Goal: Navigation & Orientation: Find specific page/section

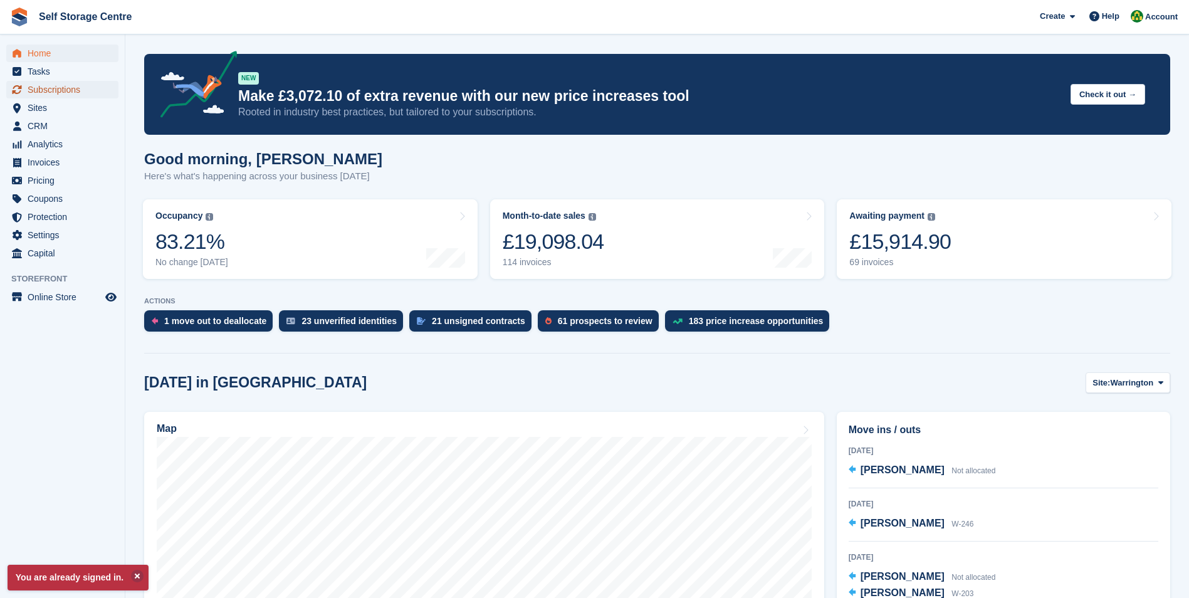
click at [57, 92] on span "Subscriptions" at bounding box center [65, 90] width 75 height 18
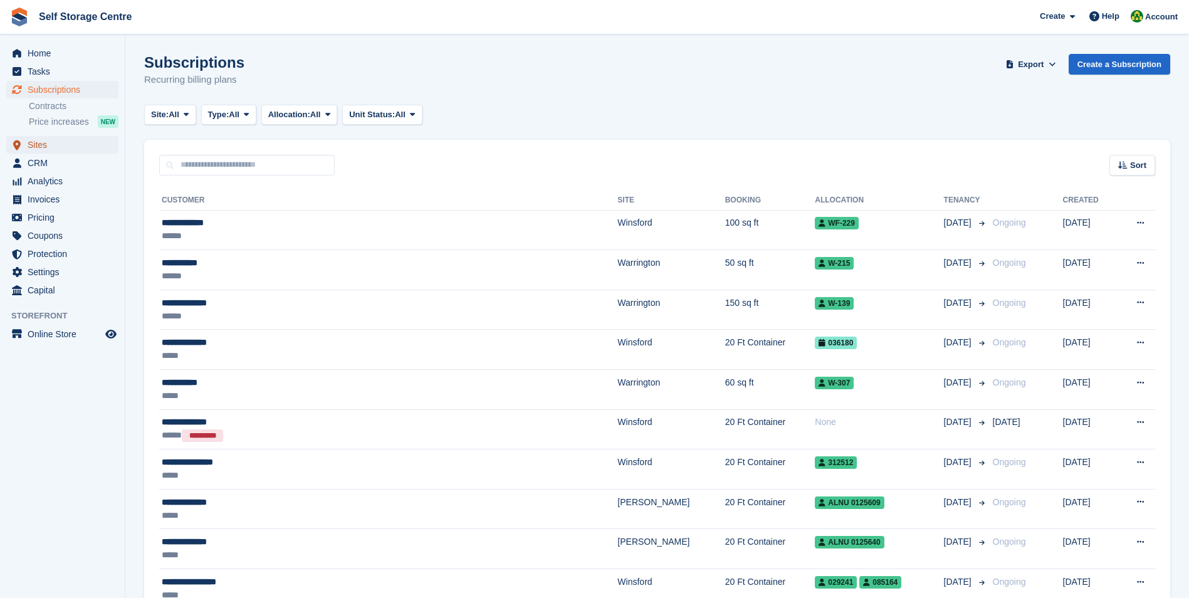
click at [43, 148] on span "Sites" at bounding box center [65, 145] width 75 height 18
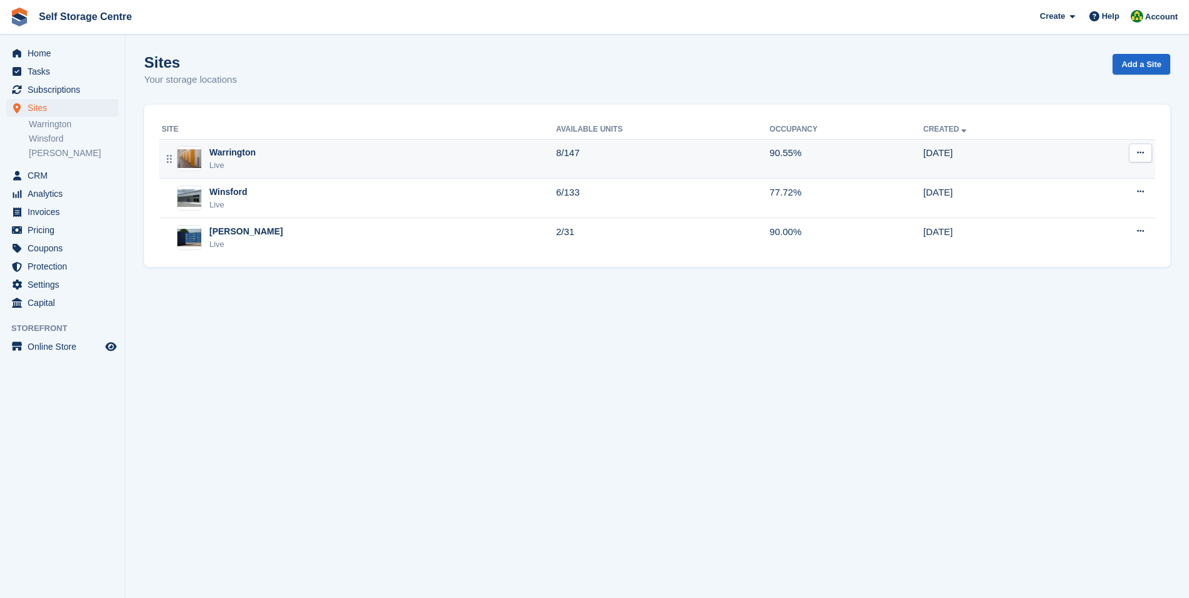
click at [226, 152] on div "Warrington" at bounding box center [232, 152] width 46 height 13
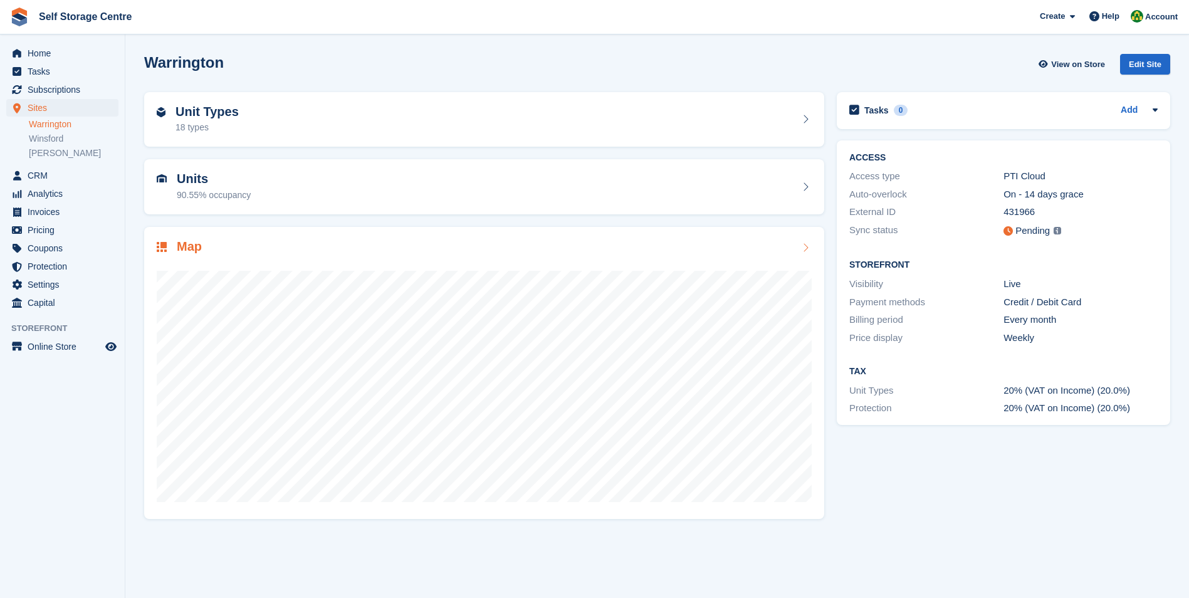
click at [424, 250] on div "Map" at bounding box center [484, 248] width 655 height 17
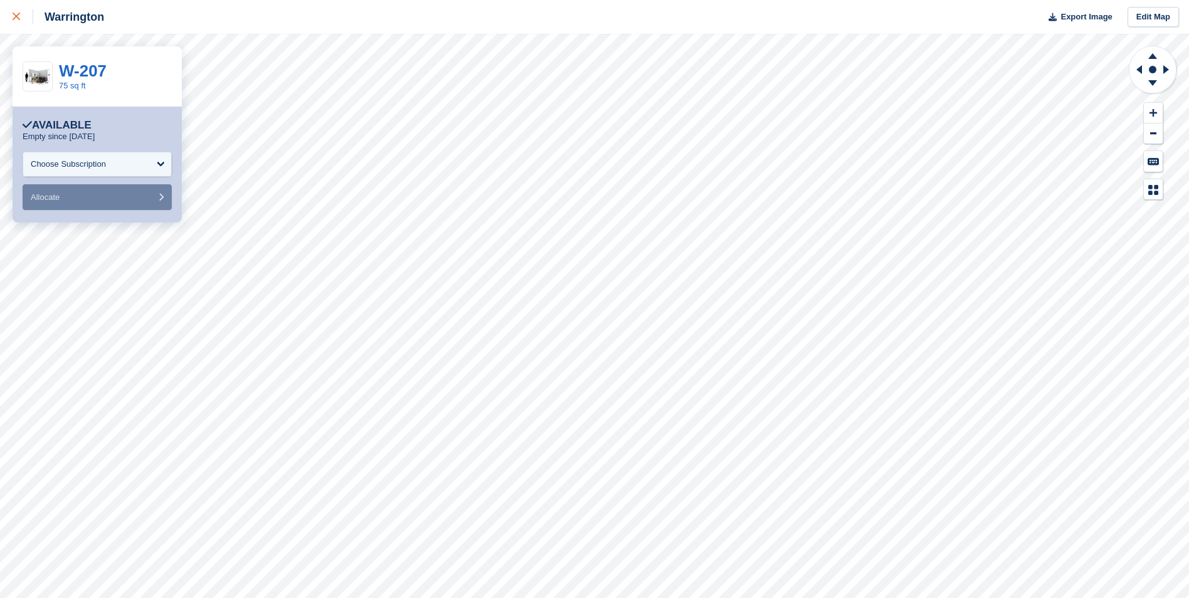
click at [18, 16] on icon at bounding box center [17, 17] width 8 height 8
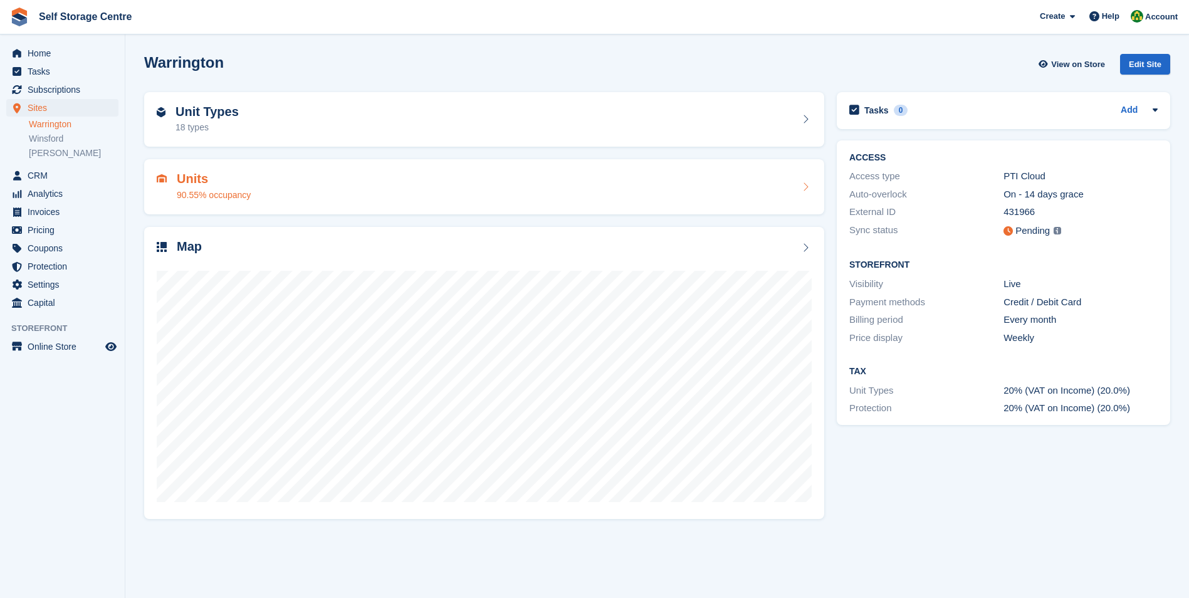
click at [194, 184] on h2 "Units" at bounding box center [214, 179] width 74 height 14
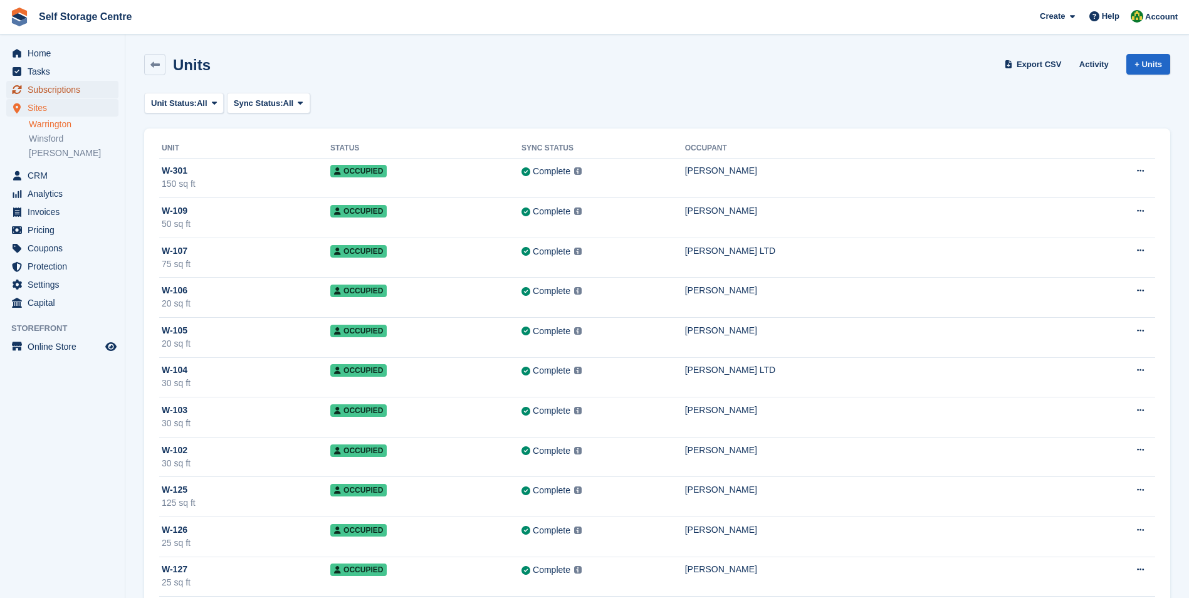
click at [55, 94] on span "Subscriptions" at bounding box center [65, 90] width 75 height 18
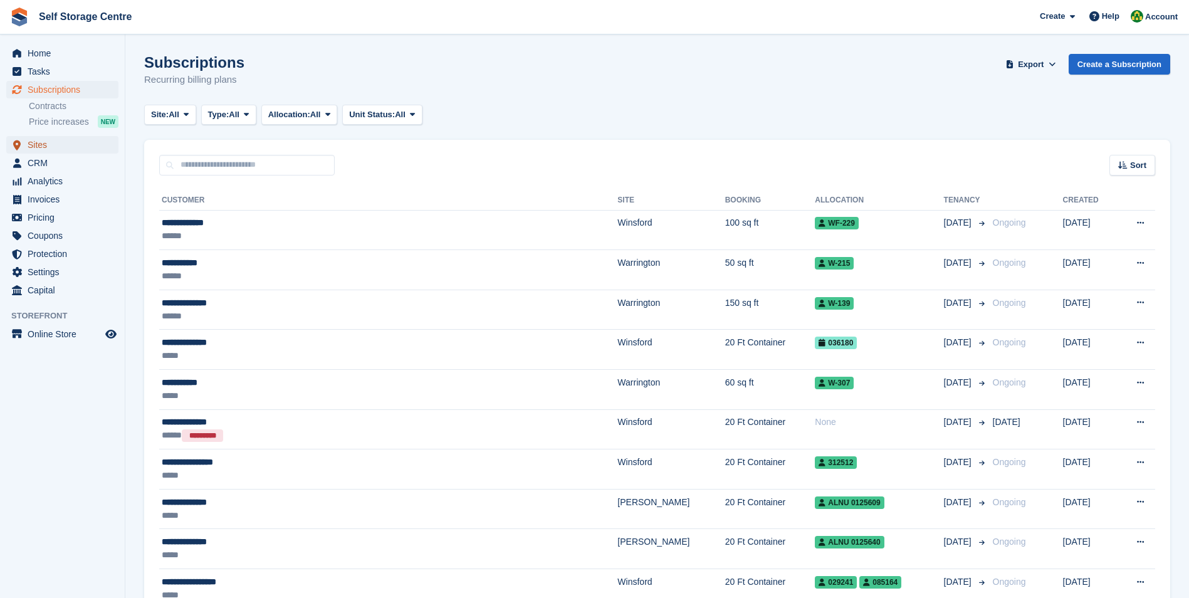
click at [51, 145] on span "Sites" at bounding box center [65, 145] width 75 height 18
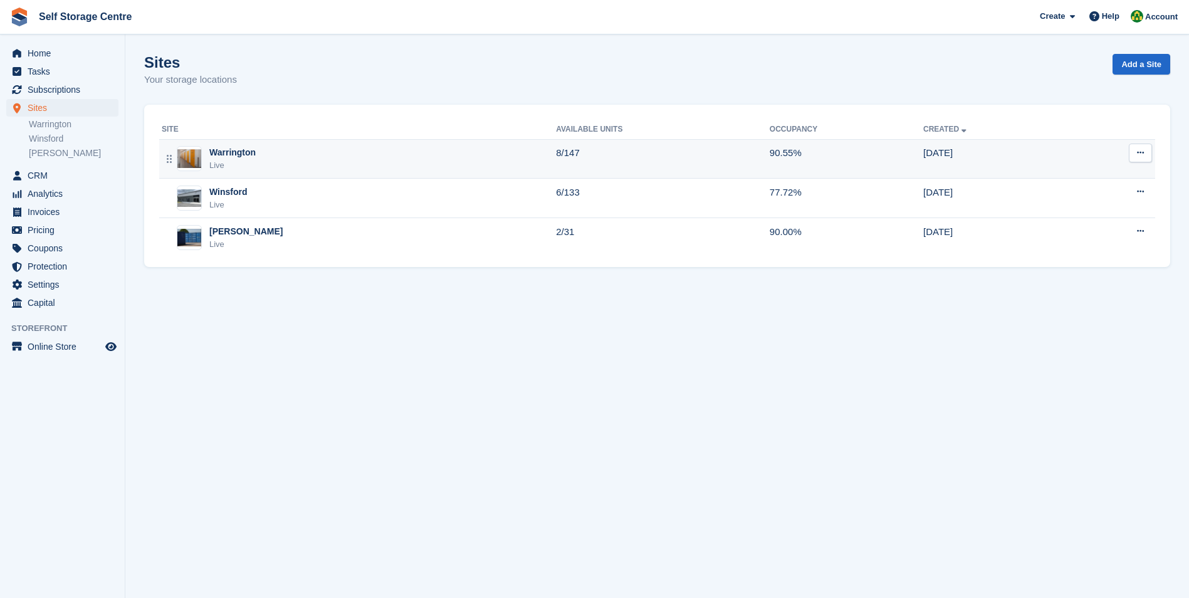
click at [223, 153] on div "Warrington" at bounding box center [232, 152] width 46 height 13
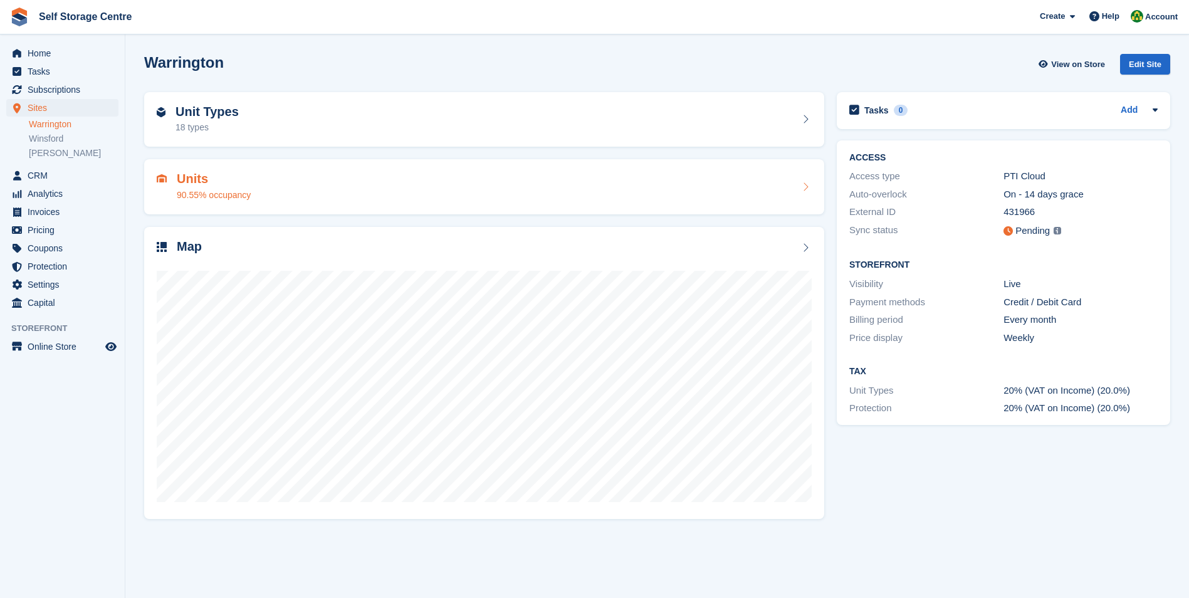
click at [189, 181] on h2 "Units" at bounding box center [214, 179] width 74 height 14
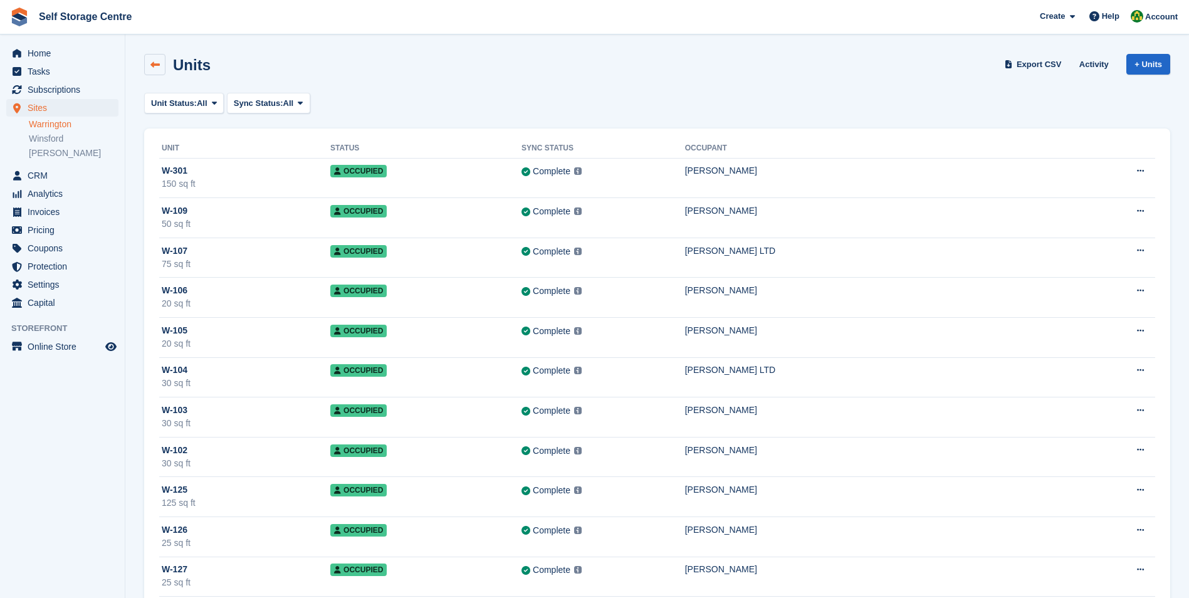
click at [155, 65] on icon at bounding box center [154, 64] width 9 height 9
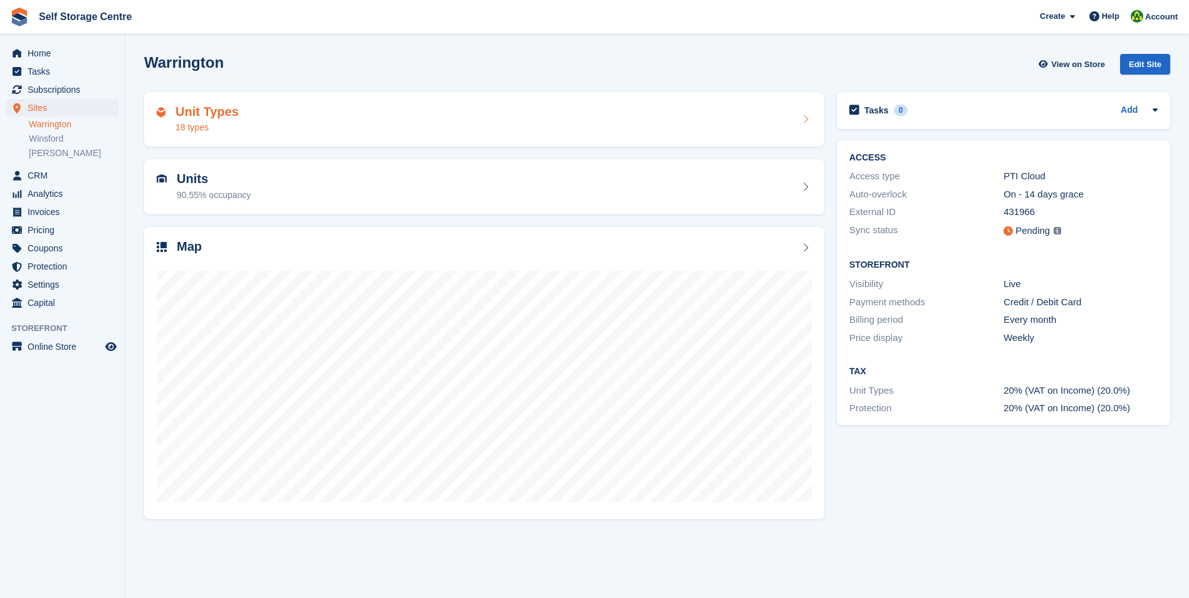
click at [207, 112] on h2 "Unit Types" at bounding box center [207, 112] width 63 height 14
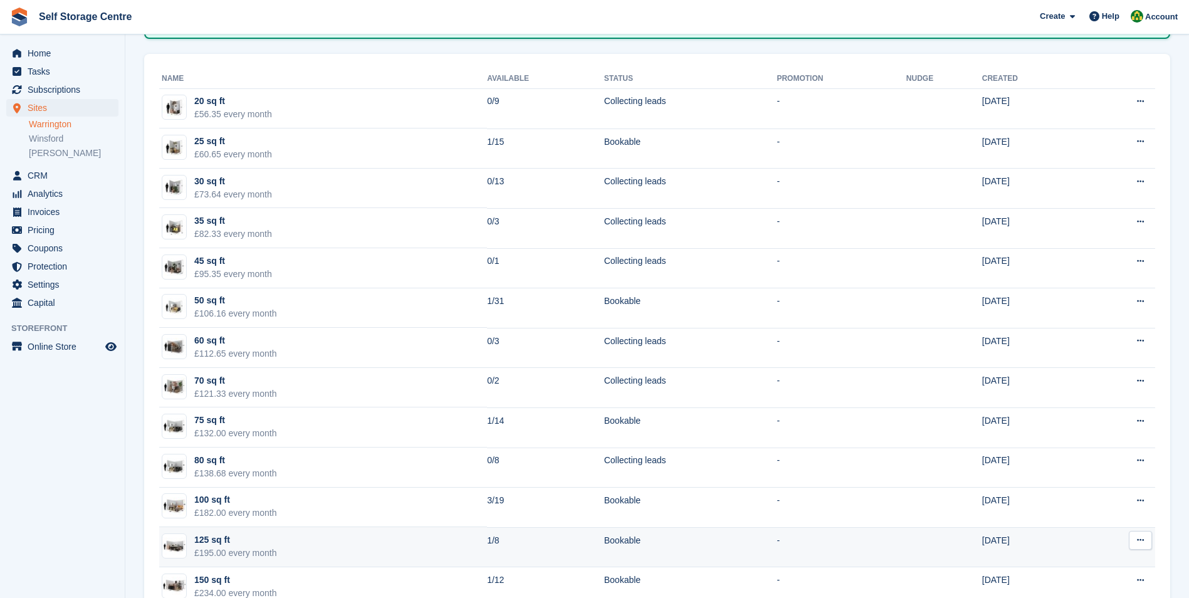
scroll to position [125, 0]
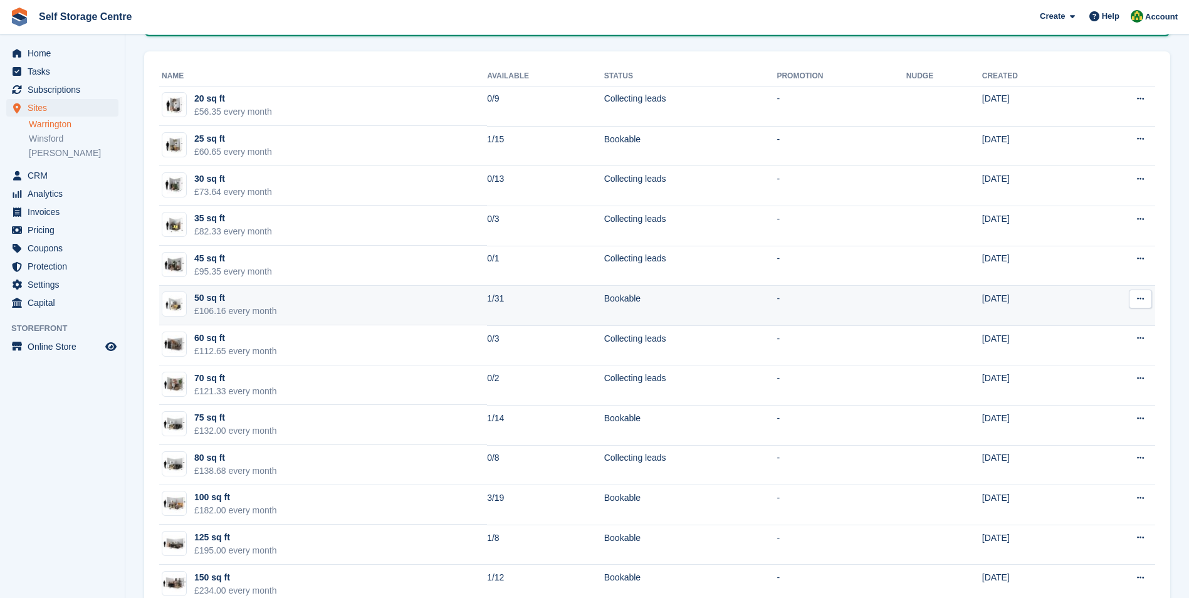
click at [216, 298] on div "50 sq ft" at bounding box center [235, 298] width 83 height 13
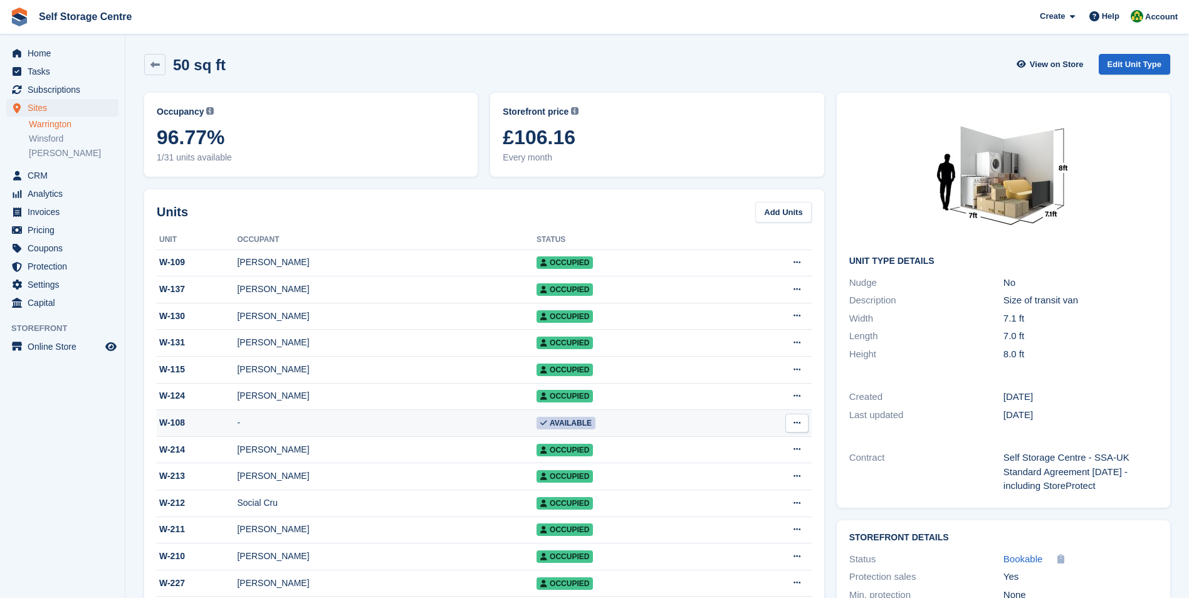
click at [175, 426] on div "W-108" at bounding box center [197, 422] width 80 height 13
click at [48, 123] on link "Warrington" at bounding box center [74, 124] width 90 height 12
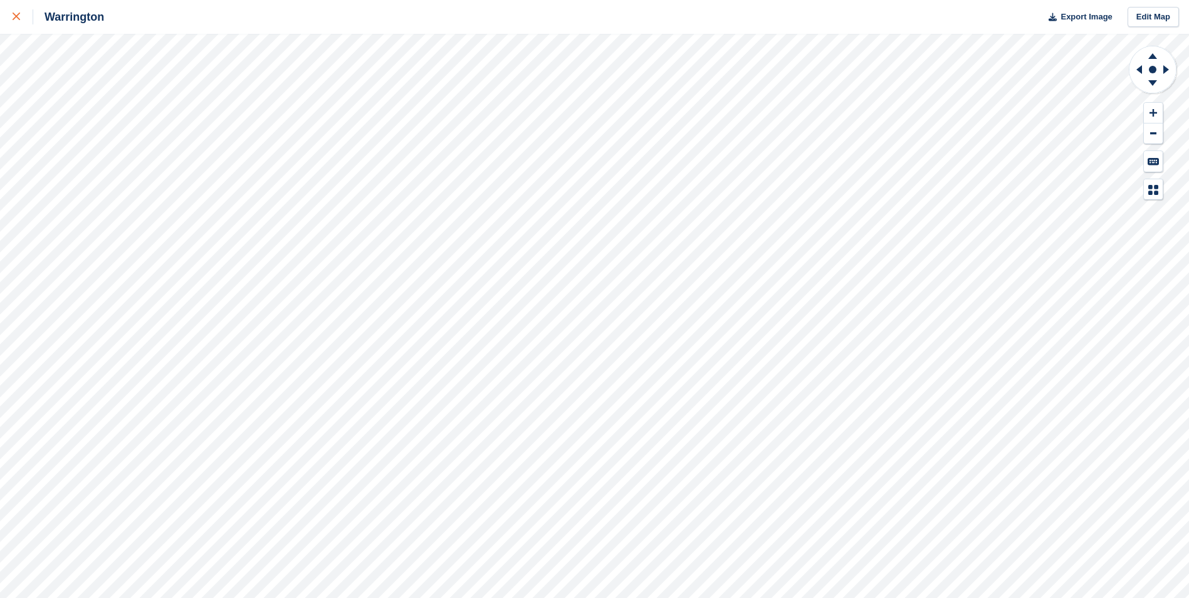
click at [11, 13] on link at bounding box center [16, 17] width 33 height 34
